Goal: Information Seeking & Learning: Learn about a topic

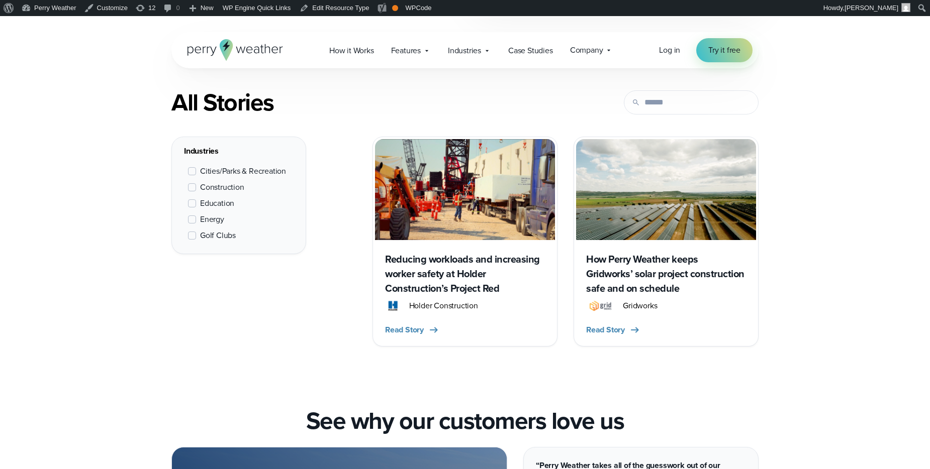
click at [661, 239] on img at bounding box center [666, 189] width 180 height 101
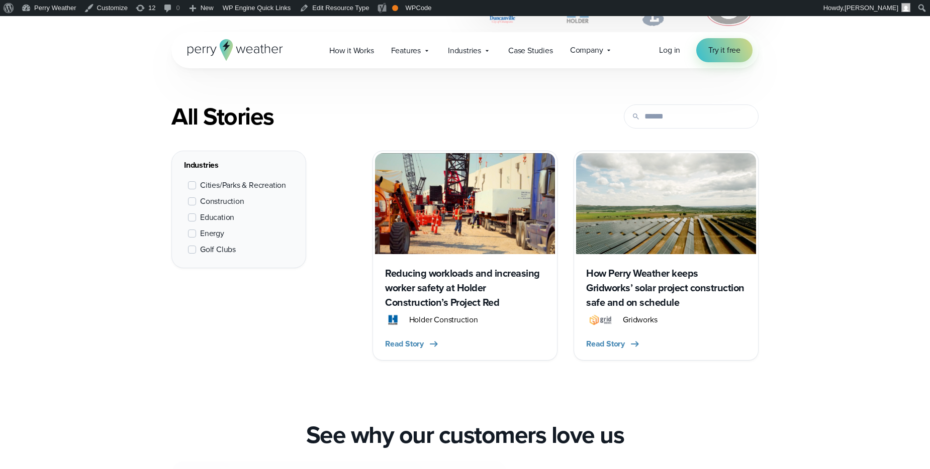
scroll to position [366, 0]
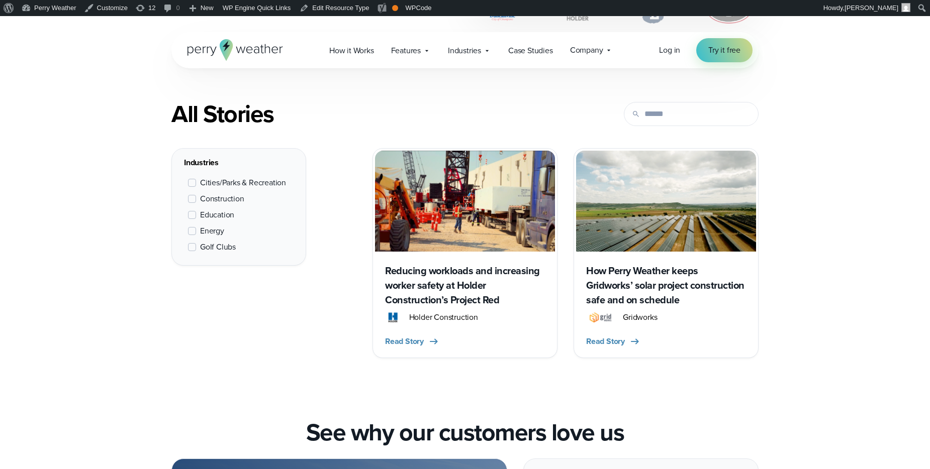
click at [462, 195] on img at bounding box center [465, 201] width 180 height 101
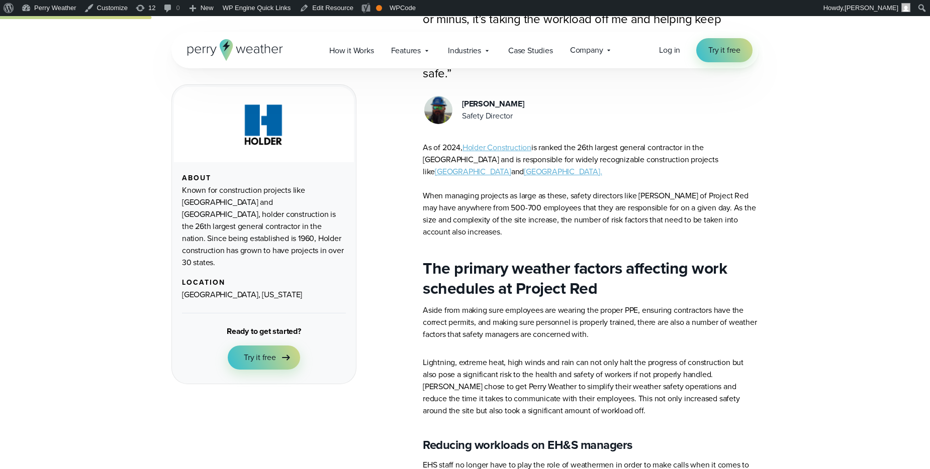
scroll to position [402, 0]
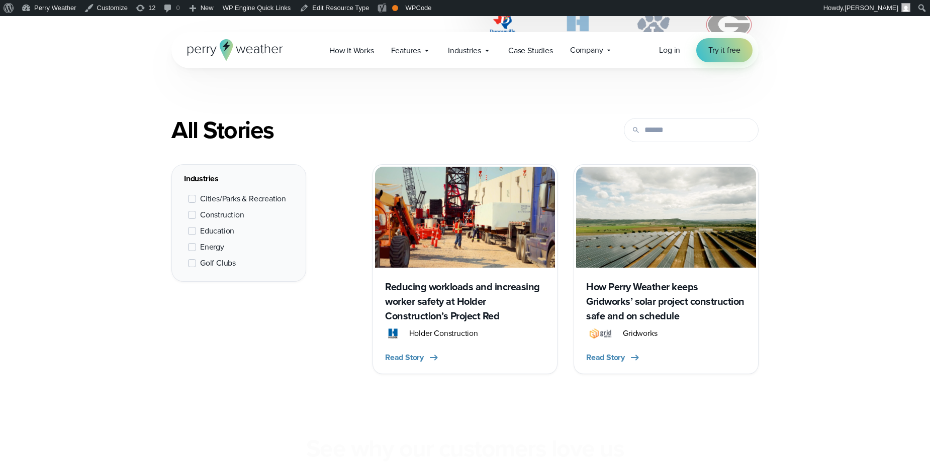
scroll to position [362, 0]
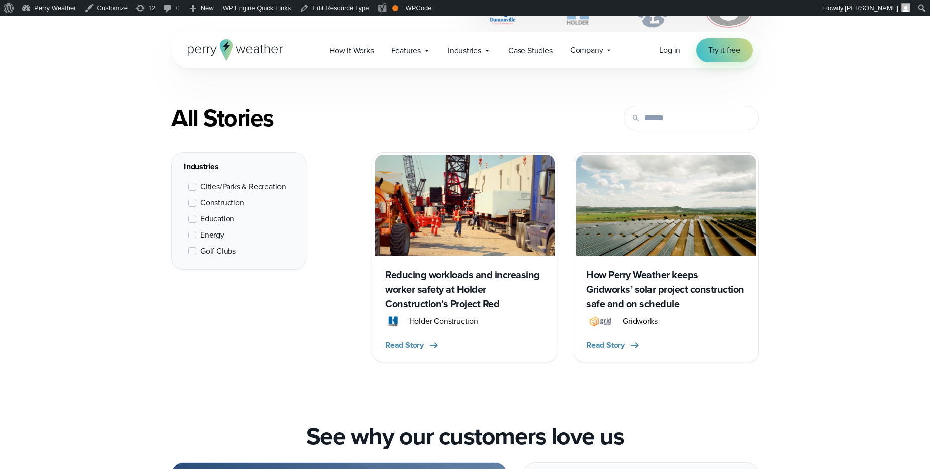
click at [653, 268] on h3 "How Perry Weather keeps Gridworks’ solar project construction safe and on sched…" at bounding box center [666, 290] width 160 height 44
